Goal: Task Accomplishment & Management: Use online tool/utility

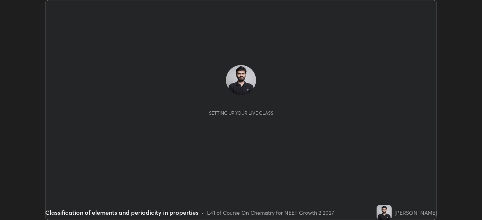
scroll to position [220, 482]
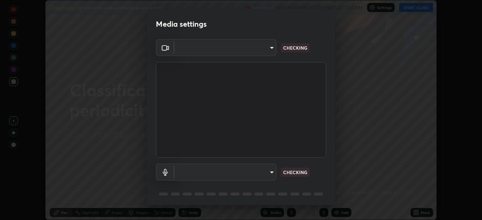
type input "09774d7d098996594ab6bce95c38d17c558d4da6542d49d5e665f1ab1cfd73a1"
click at [259, 172] on body "Erase all Classification of elements and periodicity in properties Recording WA…" at bounding box center [241, 110] width 482 height 220
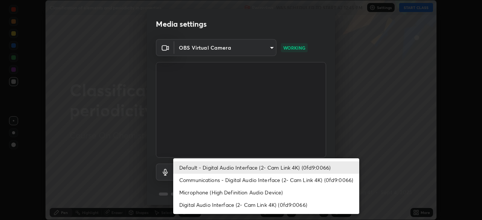
click at [241, 179] on li "Communications - Digital Audio Interface (2- Cam Link 4K) (0fd9:0066)" at bounding box center [266, 180] width 186 height 12
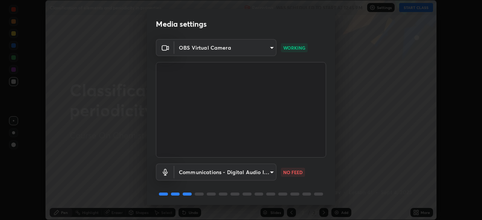
click at [236, 173] on body "Erase all Classification of elements and periodicity in properties Recording WA…" at bounding box center [241, 110] width 482 height 220
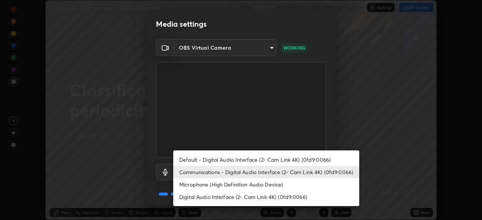
click at [233, 160] on li "Default - Digital Audio Interface (2- Cam Link 4K) (0fd9:0066)" at bounding box center [266, 160] width 186 height 12
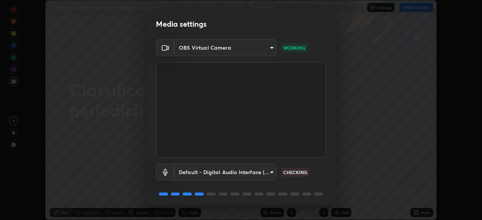
type input "default"
click at [255, 49] on body "Erase all Classification of elements and periodicity in properties Recording WA…" at bounding box center [241, 110] width 482 height 220
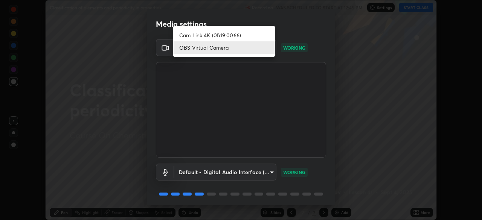
click at [241, 34] on li "Cam Link 4K (0fd9:0066)" at bounding box center [224, 35] width 102 height 12
type input "ad1316253fc82caab8833b16f446f6190c0a1393f2fe476eda4a237e719545d4"
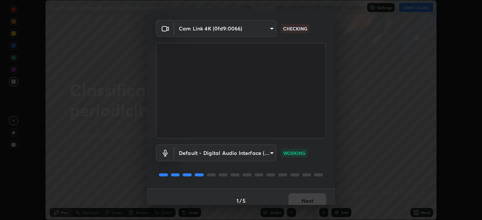
scroll to position [27, 0]
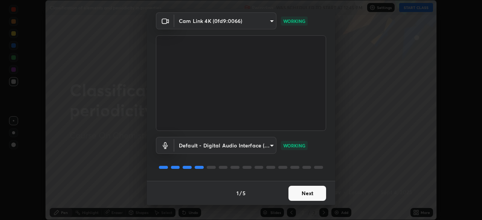
click at [306, 199] on button "Next" at bounding box center [308, 193] width 38 height 15
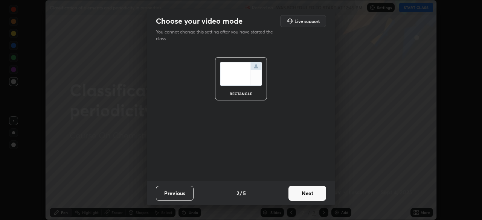
scroll to position [0, 0]
click at [308, 193] on button "Next" at bounding box center [308, 193] width 38 height 15
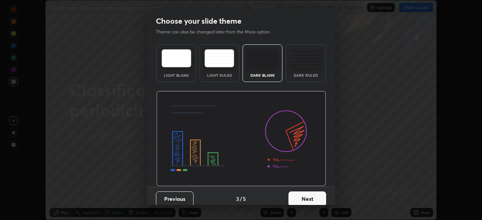
click at [314, 198] on button "Next" at bounding box center [308, 199] width 38 height 15
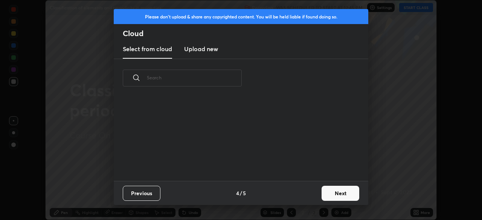
click at [334, 196] on button "Next" at bounding box center [341, 193] width 38 height 15
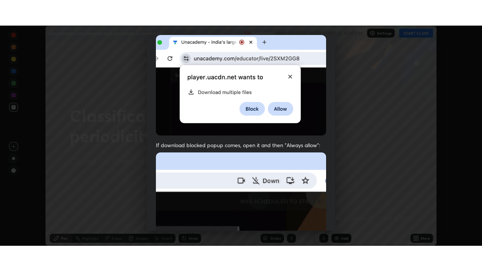
scroll to position [181, 0]
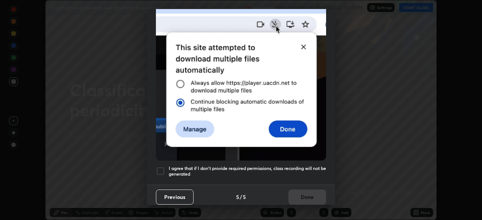
click at [310, 167] on h5 "I agree that if I don't provide required permissions, class recording will not …" at bounding box center [248, 172] width 158 height 12
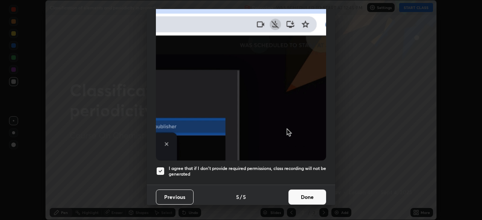
click at [311, 198] on button "Done" at bounding box center [308, 197] width 38 height 15
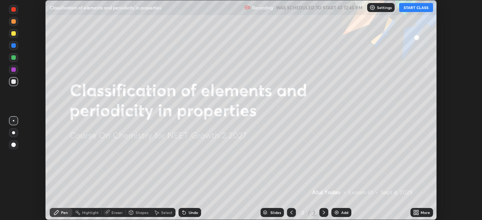
click at [413, 8] on button "START CLASS" at bounding box center [417, 7] width 34 height 9
click at [421, 216] on div "More" at bounding box center [422, 212] width 23 height 9
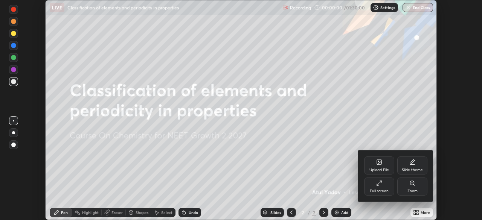
click at [384, 186] on div "Full screen" at bounding box center [379, 187] width 30 height 18
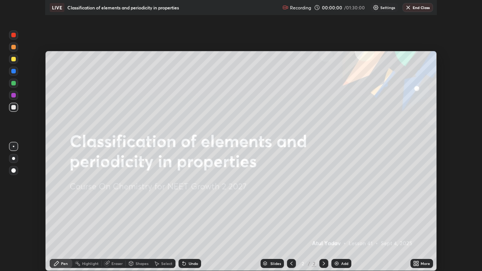
scroll to position [271, 482]
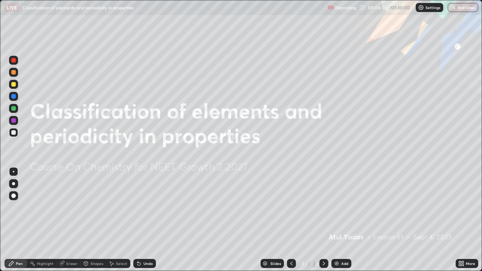
click at [341, 220] on div "Add" at bounding box center [344, 264] width 7 height 4
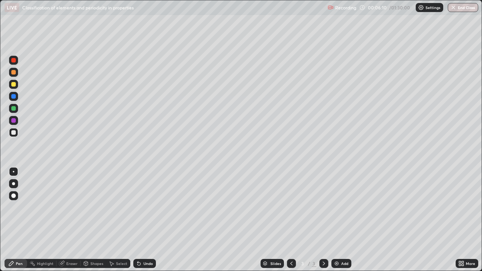
click at [14, 72] on div at bounding box center [13, 72] width 5 height 5
click at [341, 220] on div "Add" at bounding box center [344, 264] width 7 height 4
click at [147, 220] on div "Undo" at bounding box center [148, 264] width 9 height 4
click at [144, 220] on div "Undo" at bounding box center [144, 263] width 23 height 9
click at [144, 220] on div "Undo" at bounding box center [148, 264] width 9 height 4
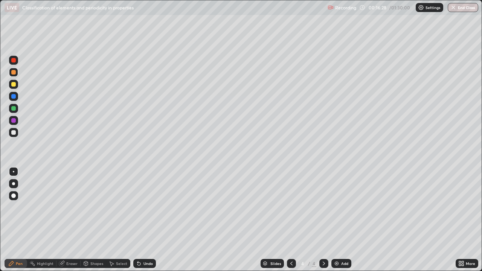
click at [15, 96] on div at bounding box center [13, 96] width 5 height 5
click at [338, 220] on img at bounding box center [337, 264] width 6 height 6
click at [14, 184] on div at bounding box center [13, 183] width 3 height 3
click at [142, 220] on div "Undo" at bounding box center [144, 263] width 23 height 9
click at [14, 84] on div at bounding box center [13, 84] width 5 height 5
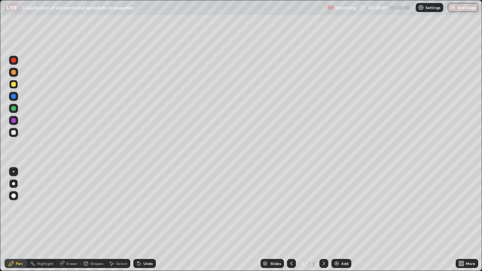
click at [140, 220] on icon at bounding box center [139, 264] width 6 height 6
click at [139, 220] on icon at bounding box center [139, 264] width 3 height 3
click at [14, 107] on div at bounding box center [13, 108] width 5 height 5
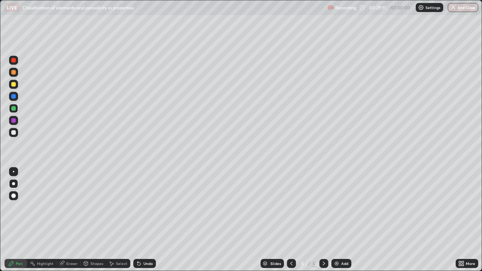
click at [72, 220] on div "Eraser" at bounding box center [71, 264] width 11 height 4
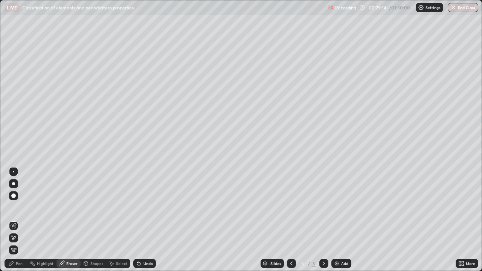
click at [17, 220] on div at bounding box center [13, 238] width 9 height 9
click at [18, 220] on div "Pen" at bounding box center [16, 263] width 23 height 9
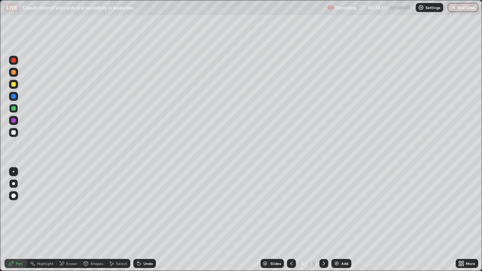
click at [338, 220] on img at bounding box center [337, 264] width 6 height 6
click at [15, 98] on div at bounding box center [13, 96] width 5 height 5
click at [70, 220] on div "Eraser" at bounding box center [71, 264] width 11 height 4
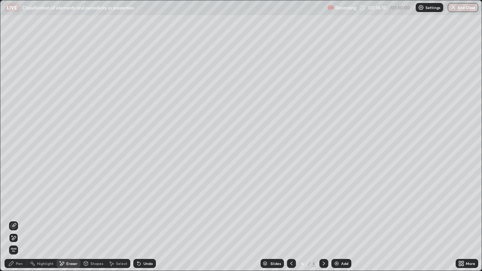
click at [14, 220] on div "Pen" at bounding box center [16, 263] width 23 height 9
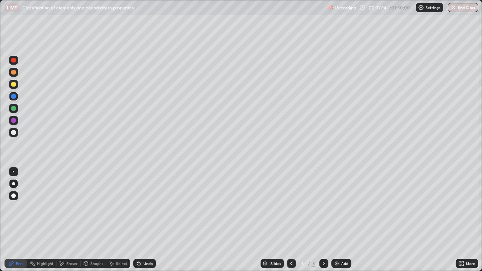
click at [15, 120] on div at bounding box center [13, 120] width 5 height 5
click at [337, 220] on img at bounding box center [337, 264] width 6 height 6
click at [291, 220] on icon at bounding box center [292, 264] width 6 height 6
click at [323, 220] on icon at bounding box center [324, 264] width 6 height 6
click at [332, 220] on div "Add" at bounding box center [342, 263] width 20 height 9
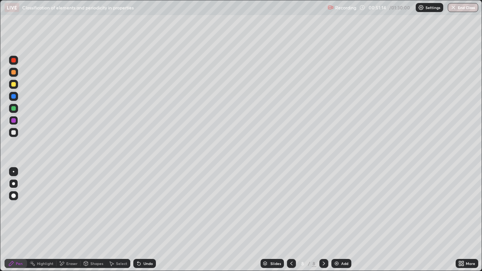
click at [288, 220] on div at bounding box center [291, 263] width 9 height 9
click at [323, 220] on icon at bounding box center [324, 264] width 6 height 6
click at [291, 220] on icon at bounding box center [292, 264] width 6 height 6
click at [290, 220] on icon at bounding box center [292, 264] width 6 height 6
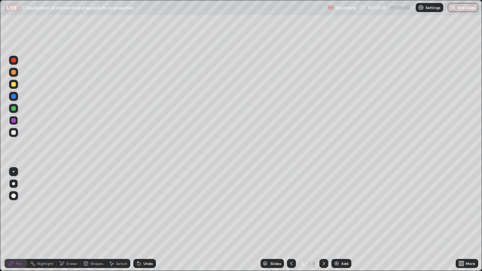
click at [321, 220] on icon at bounding box center [324, 264] width 6 height 6
click at [320, 220] on div at bounding box center [324, 263] width 9 height 9
click at [322, 220] on icon at bounding box center [324, 264] width 6 height 6
click at [148, 220] on div "Undo" at bounding box center [148, 264] width 9 height 4
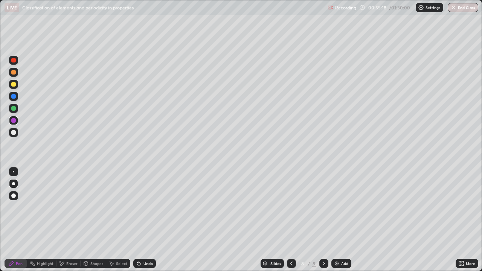
click at [144, 220] on div "Undo" at bounding box center [148, 264] width 9 height 4
click at [18, 74] on div at bounding box center [13, 72] width 9 height 9
click at [14, 97] on div at bounding box center [13, 96] width 5 height 5
click at [336, 220] on img at bounding box center [337, 264] width 6 height 6
click at [289, 220] on icon at bounding box center [292, 264] width 6 height 6
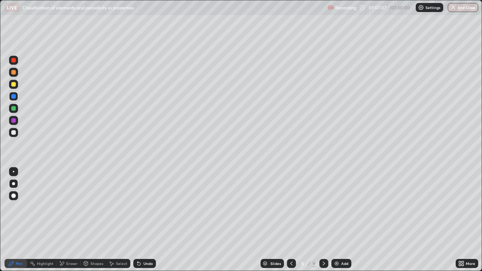
click at [323, 220] on icon at bounding box center [324, 264] width 6 height 6
click at [460, 8] on button "End Class" at bounding box center [464, 7] width 30 height 9
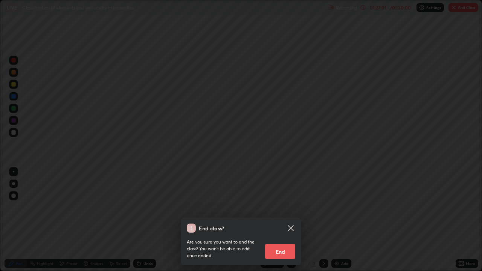
click at [285, 220] on button "End" at bounding box center [280, 251] width 30 height 15
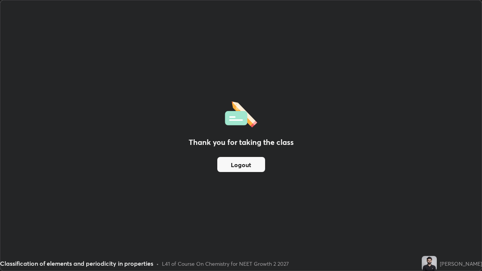
click at [251, 169] on button "Logout" at bounding box center [241, 164] width 48 height 15
click at [250, 170] on button "Logout" at bounding box center [241, 164] width 48 height 15
click at [251, 167] on button "Logout" at bounding box center [241, 164] width 48 height 15
